Goal: Task Accomplishment & Management: Manage account settings

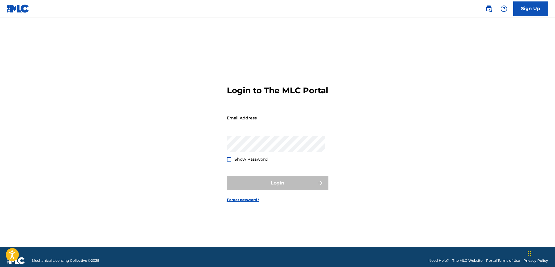
click at [245, 124] on input "Email Address" at bounding box center [276, 117] width 98 height 17
type input "[EMAIL_ADDRESS][DOMAIN_NAME]"
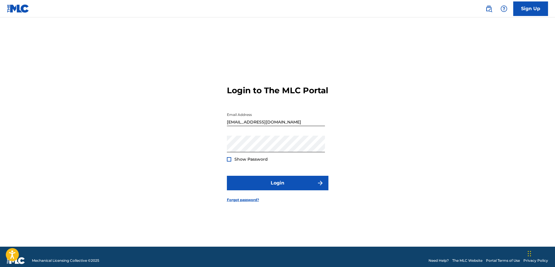
click at [233, 161] on div "Show Password" at bounding box center [247, 159] width 41 height 6
click at [231, 161] on div at bounding box center [229, 159] width 4 height 4
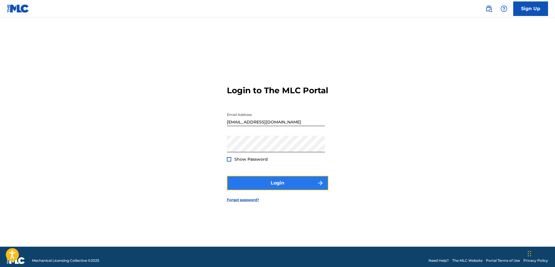
click at [246, 185] on button "Login" at bounding box center [278, 183] width 102 height 15
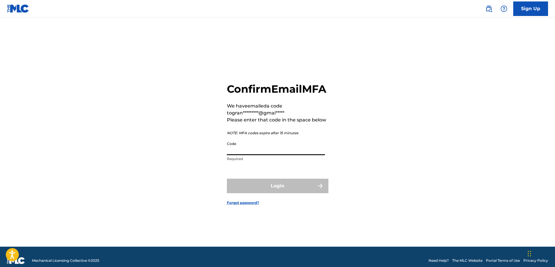
paste input "266435"
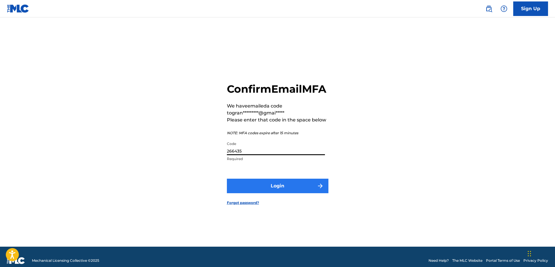
type input "266435"
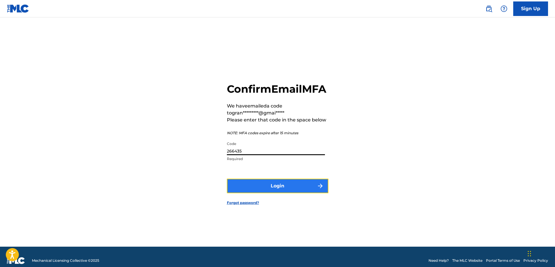
click at [259, 188] on button "Login" at bounding box center [278, 186] width 102 height 15
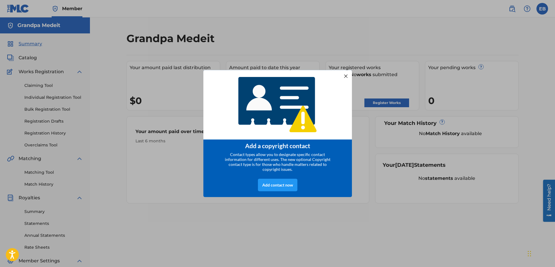
click at [345, 76] on div at bounding box center [346, 76] width 8 height 8
